Goal: Navigation & Orientation: Find specific page/section

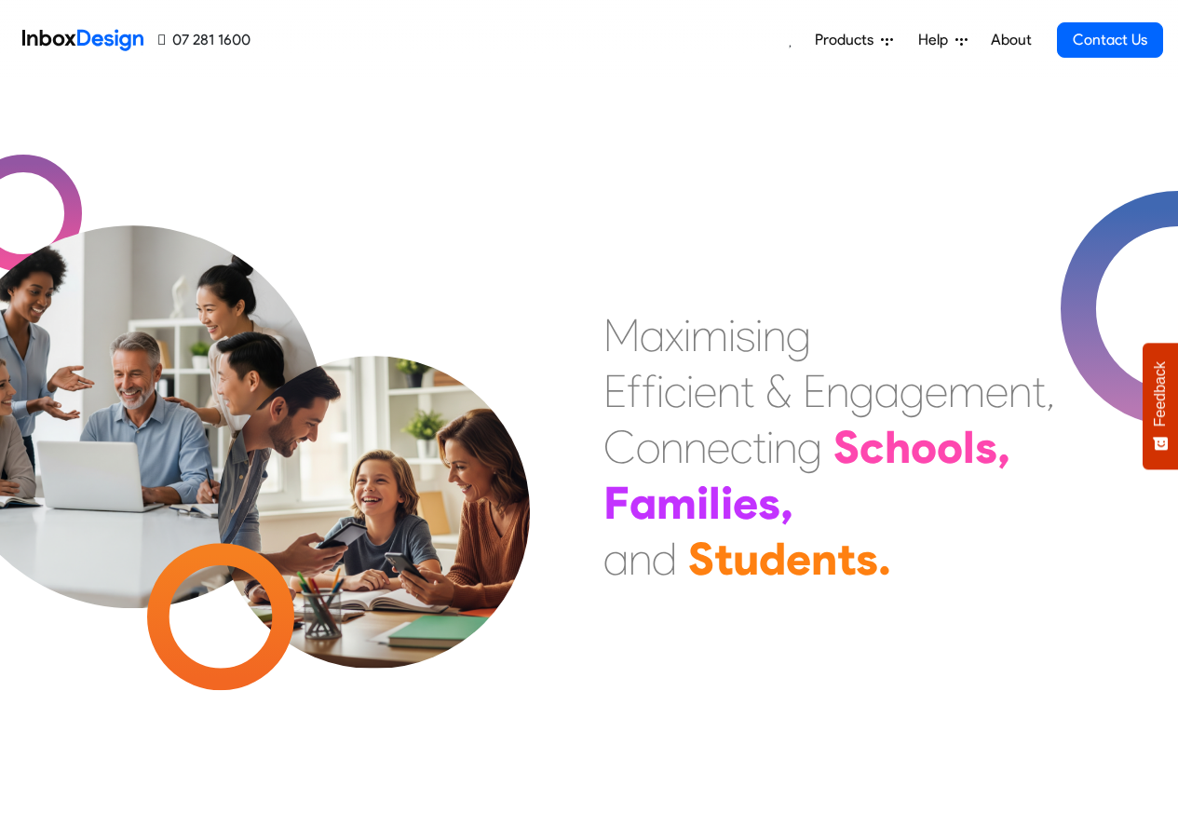
click at [841, 41] on span "Products" at bounding box center [848, 40] width 66 height 22
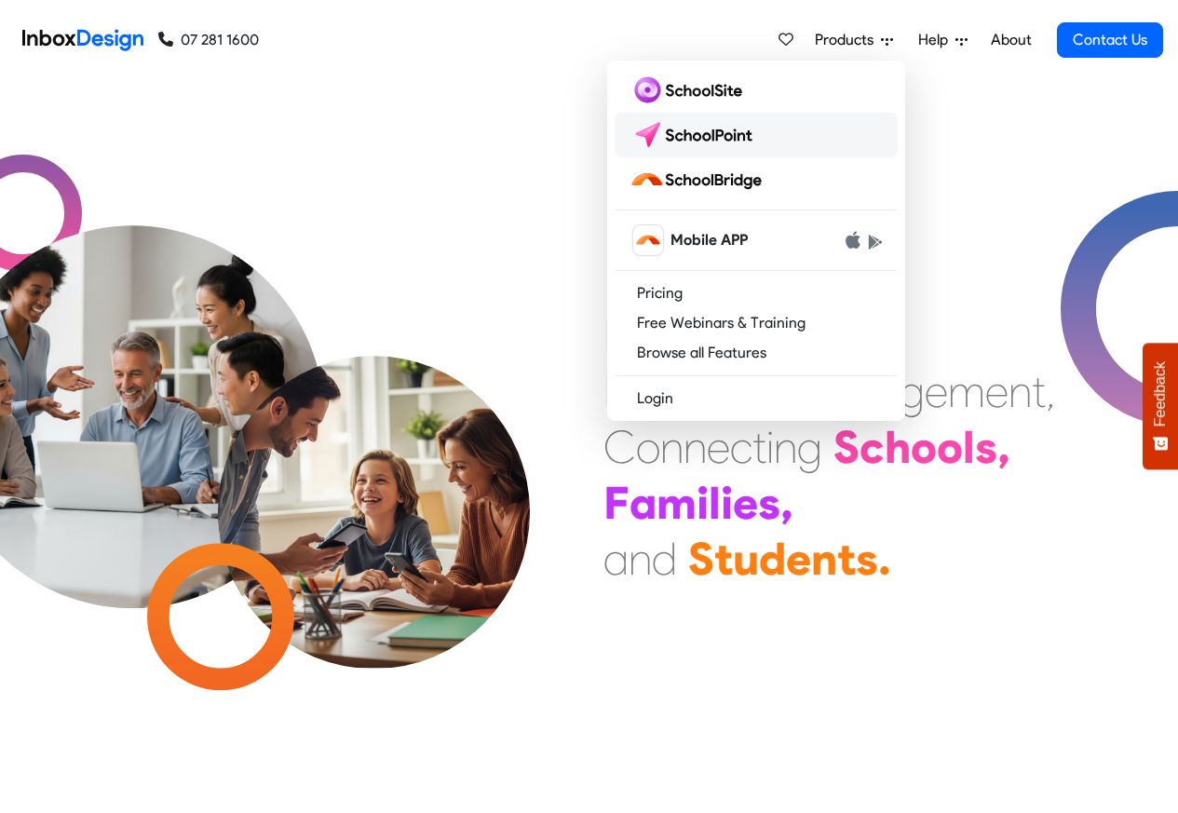
click at [701, 130] on img at bounding box center [695, 135] width 131 height 30
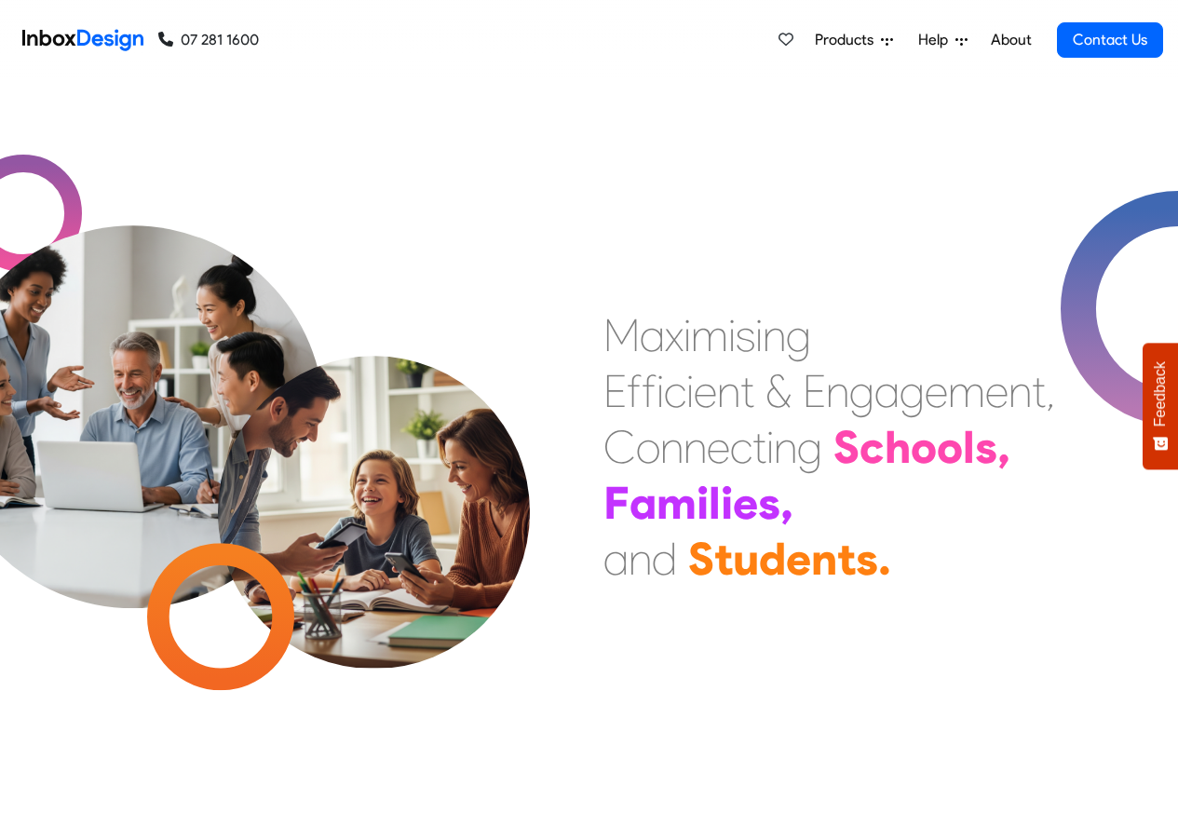
click at [862, 41] on span "Products" at bounding box center [848, 40] width 66 height 22
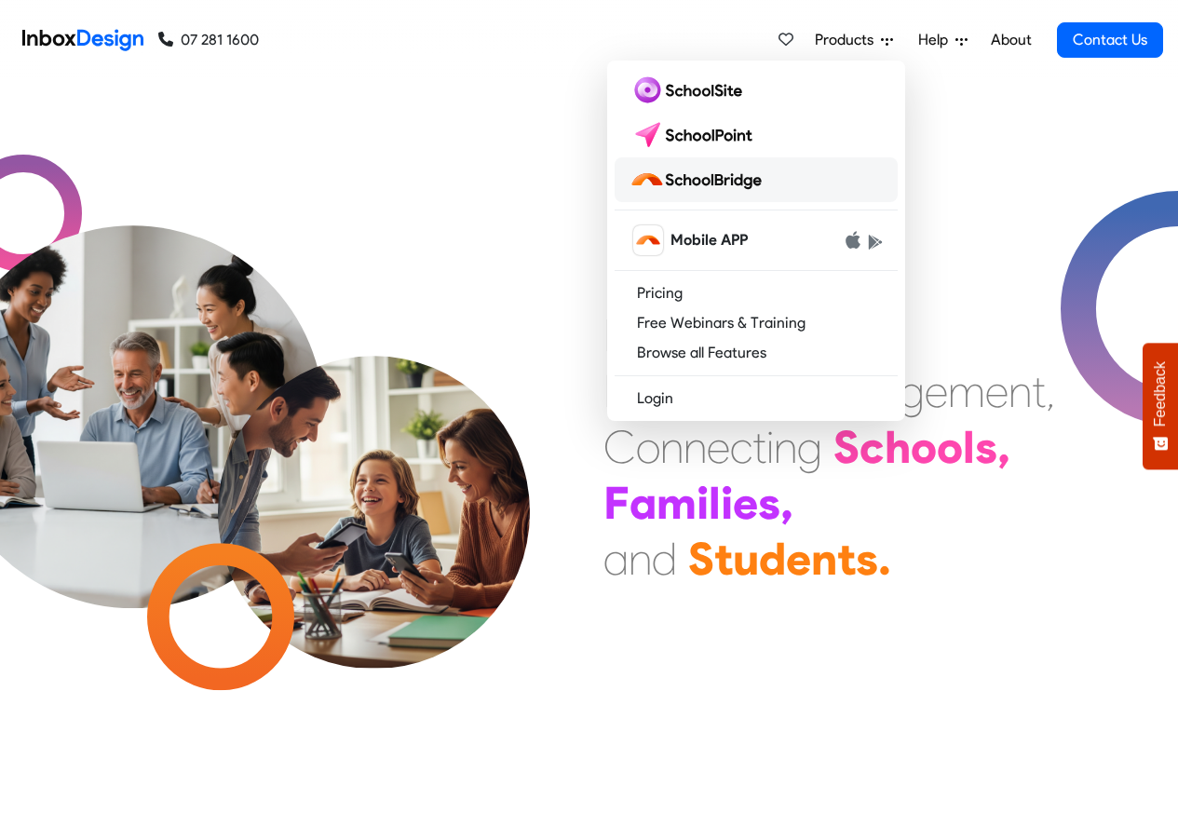
click at [725, 178] on img at bounding box center [700, 180] width 140 height 30
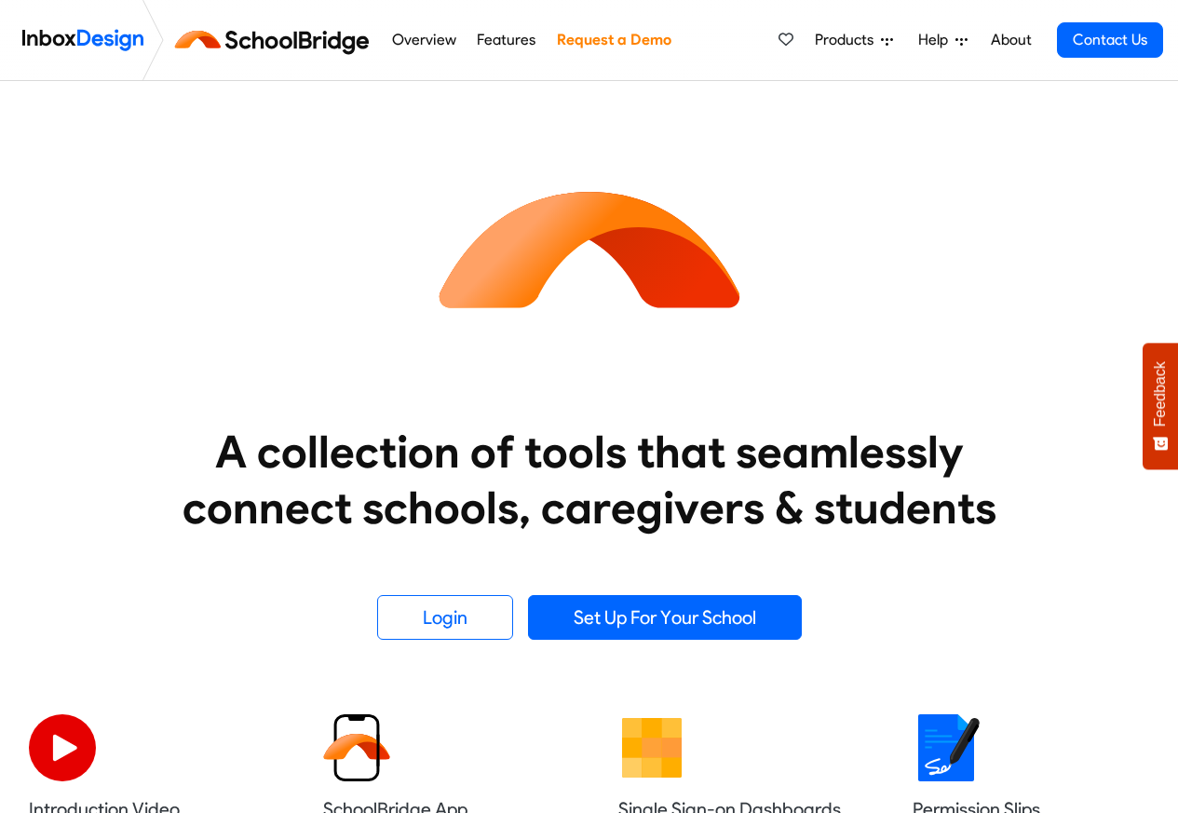
click at [863, 40] on span "Products" at bounding box center [848, 40] width 66 height 22
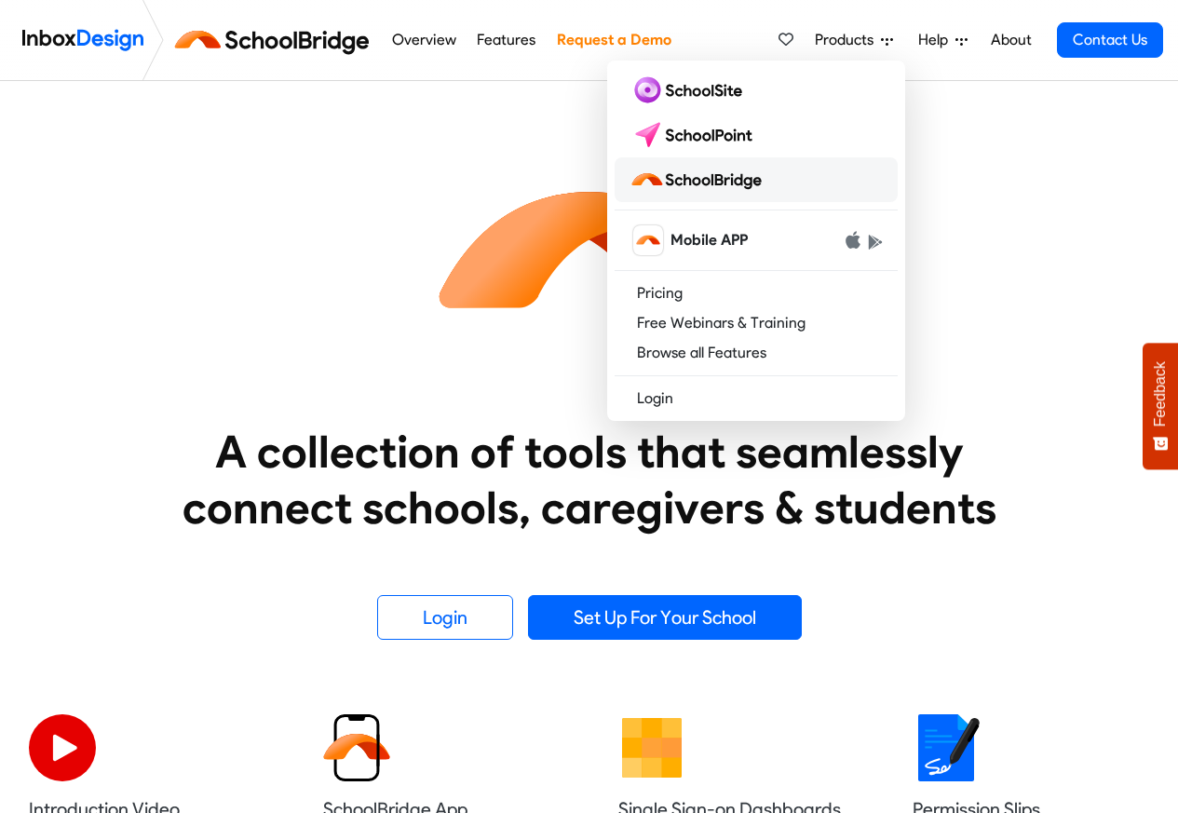
click at [725, 177] on img at bounding box center [700, 180] width 140 height 30
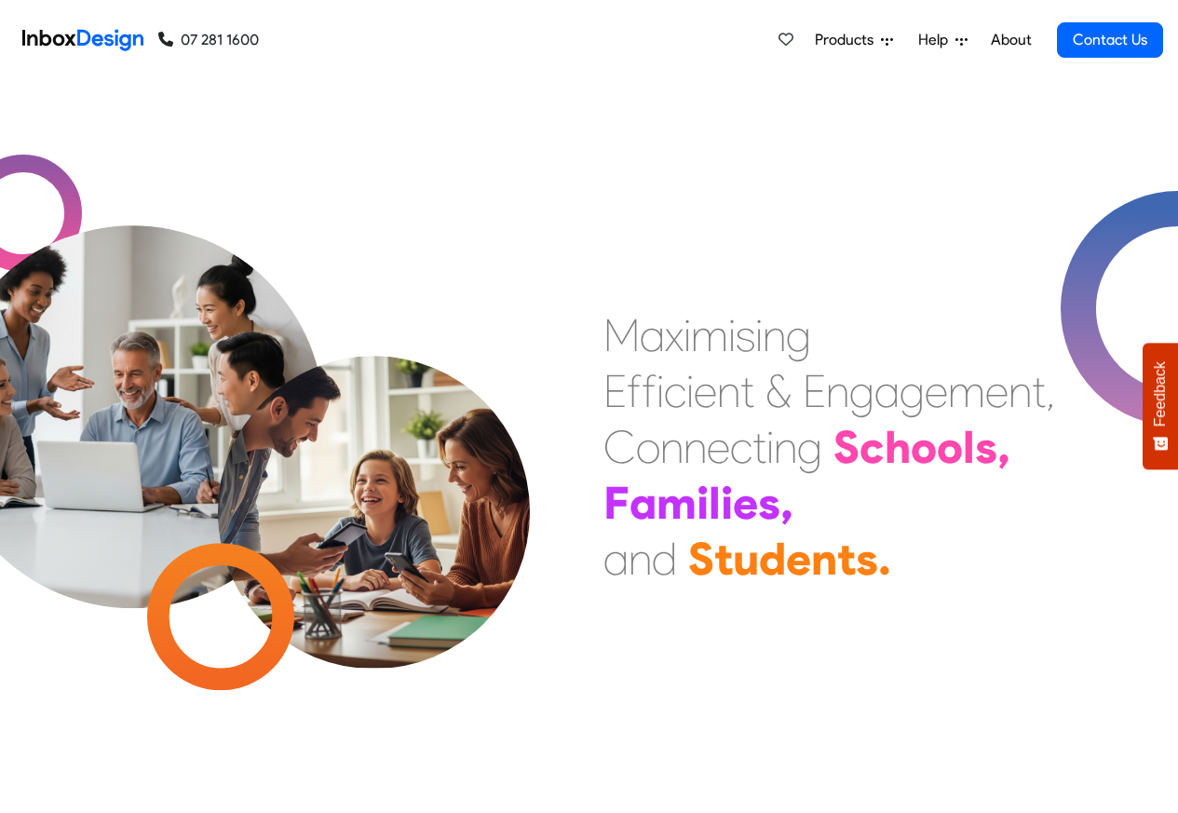
click at [950, 40] on span "Help" at bounding box center [937, 40] width 37 height 22
